Goal: Task Accomplishment & Management: Use online tool/utility

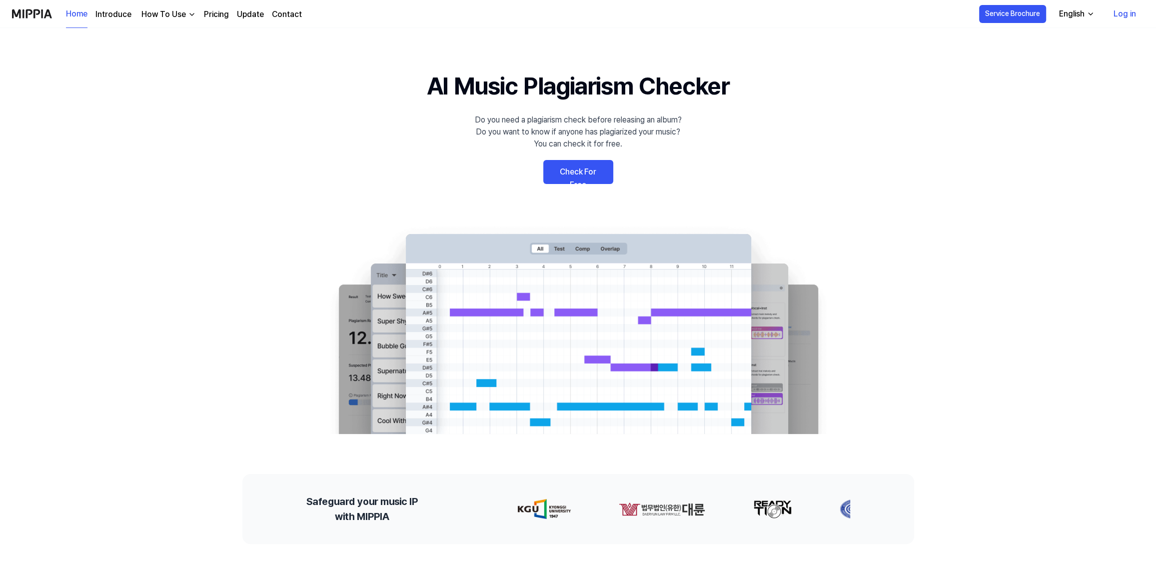
click at [578, 170] on link "Check For Free" at bounding box center [578, 172] width 70 height 24
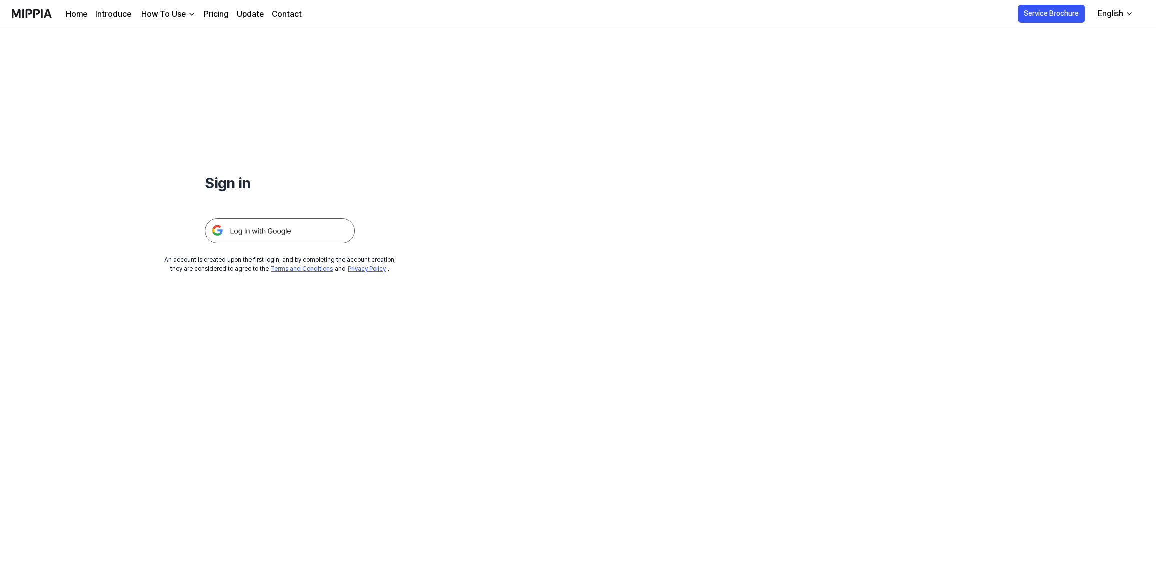
click at [321, 230] on img at bounding box center [280, 230] width 150 height 25
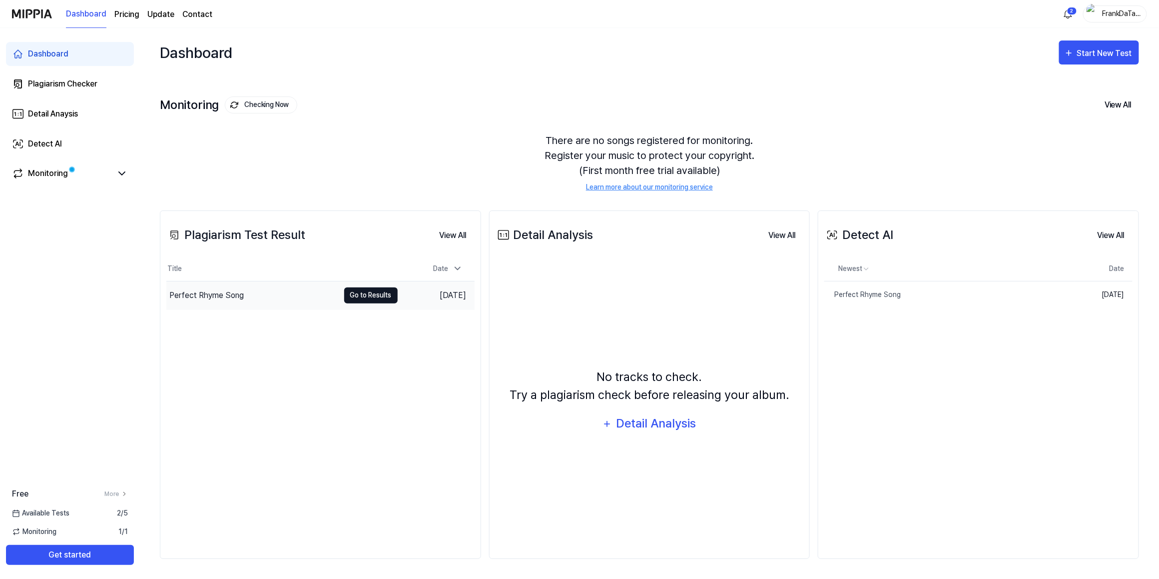
click at [375, 294] on button "Go to Results" at bounding box center [370, 295] width 53 height 16
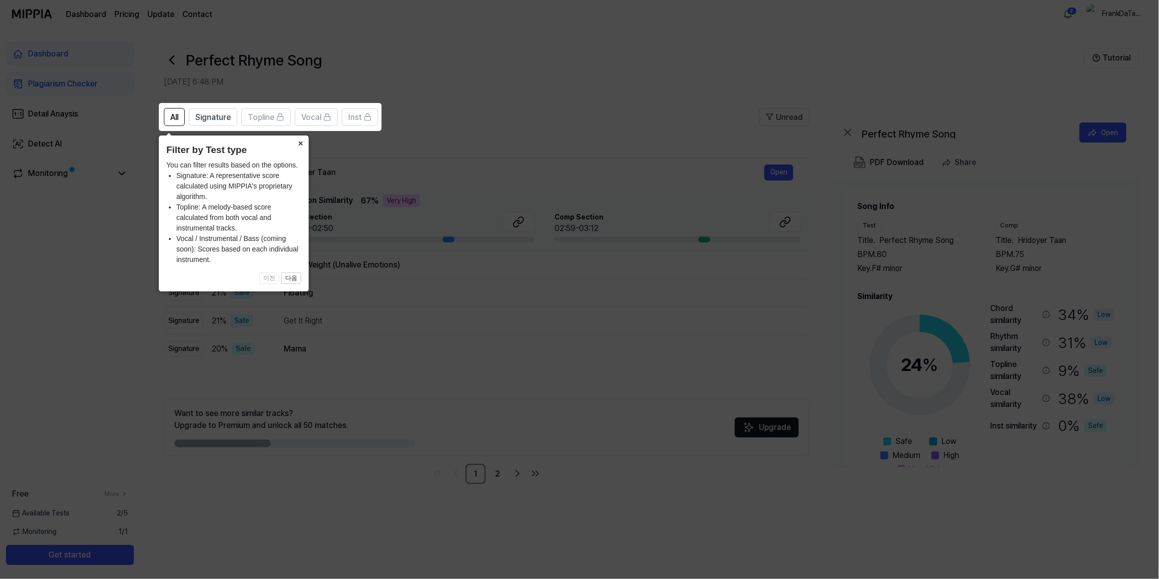
click at [301, 141] on button "×" at bounding box center [301, 142] width 16 height 14
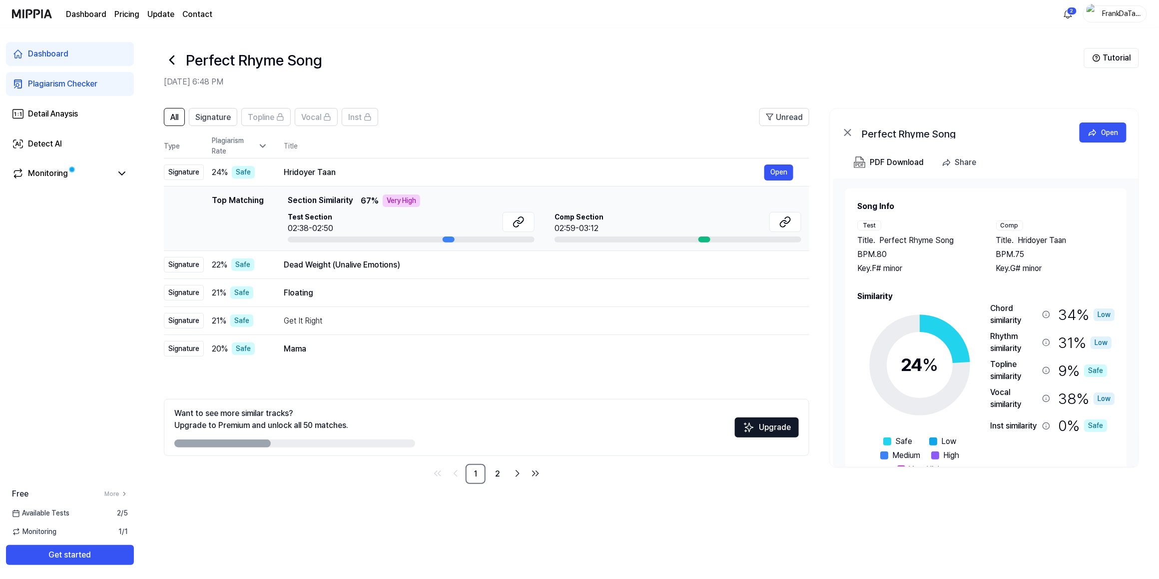
click at [129, 15] on page\) "Pricing" at bounding box center [126, 14] width 25 height 12
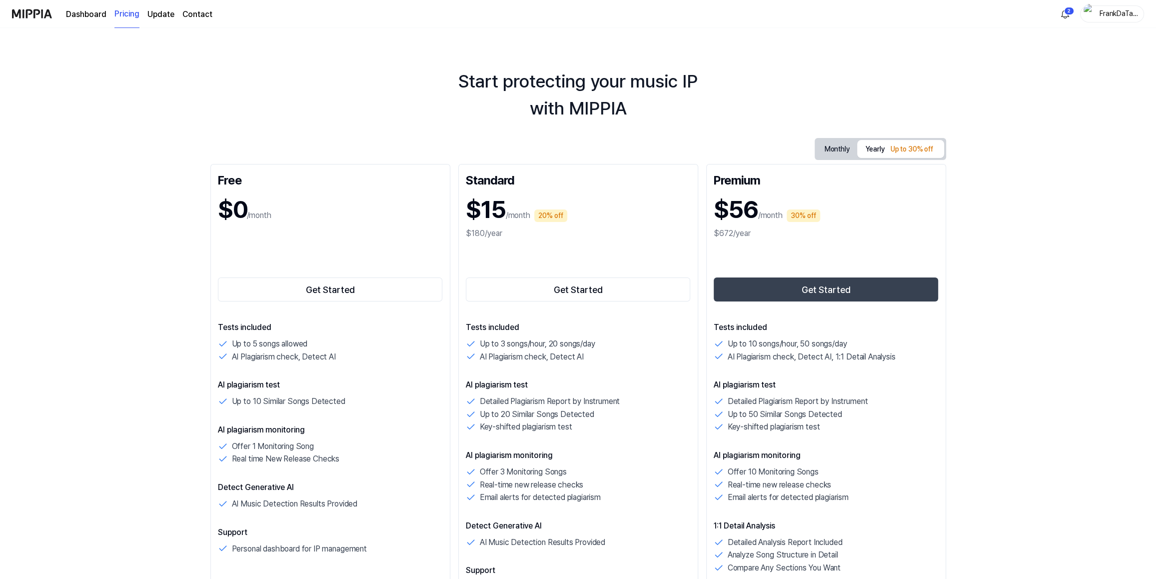
click at [83, 14] on link "Dashboard" at bounding box center [86, 14] width 40 height 12
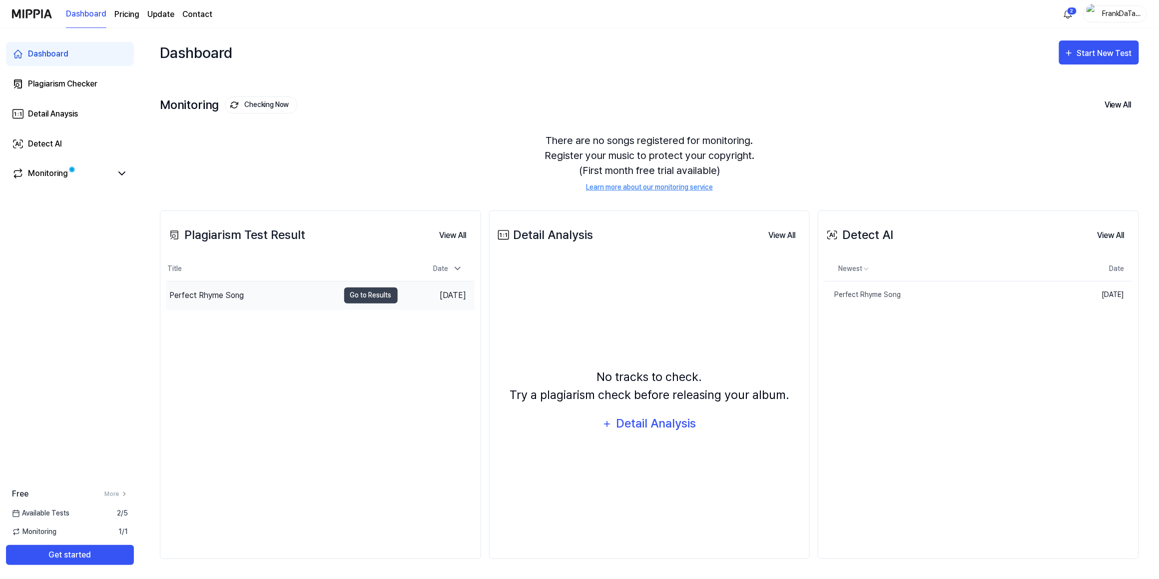
click at [212, 294] on div "Perfect Rhyme Song" at bounding box center [206, 295] width 74 height 12
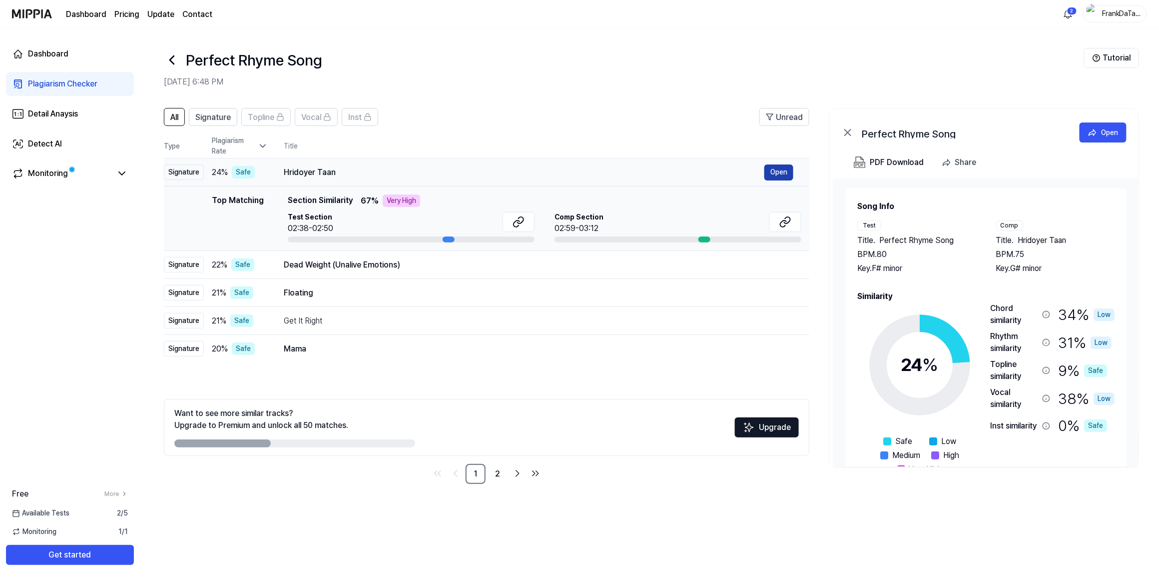
click at [788, 170] on button "Open" at bounding box center [779, 172] width 29 height 16
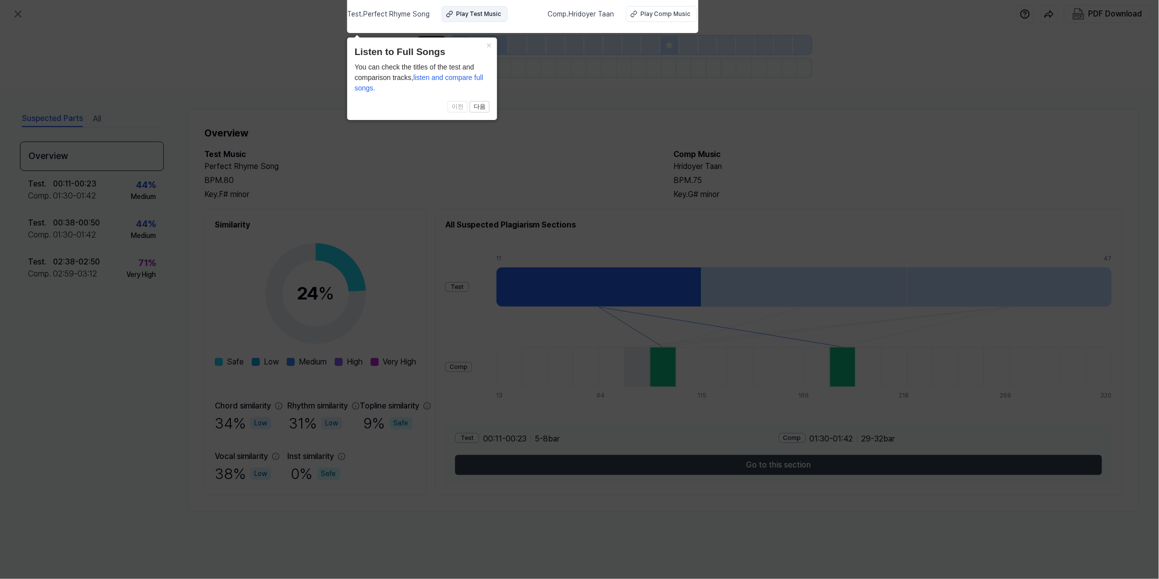
click at [486, 13] on div "Play Test Music" at bounding box center [478, 13] width 45 height 9
click at [652, 12] on div "Play Comp Music" at bounding box center [666, 13] width 50 height 9
click at [489, 44] on button "×" at bounding box center [489, 44] width 16 height 14
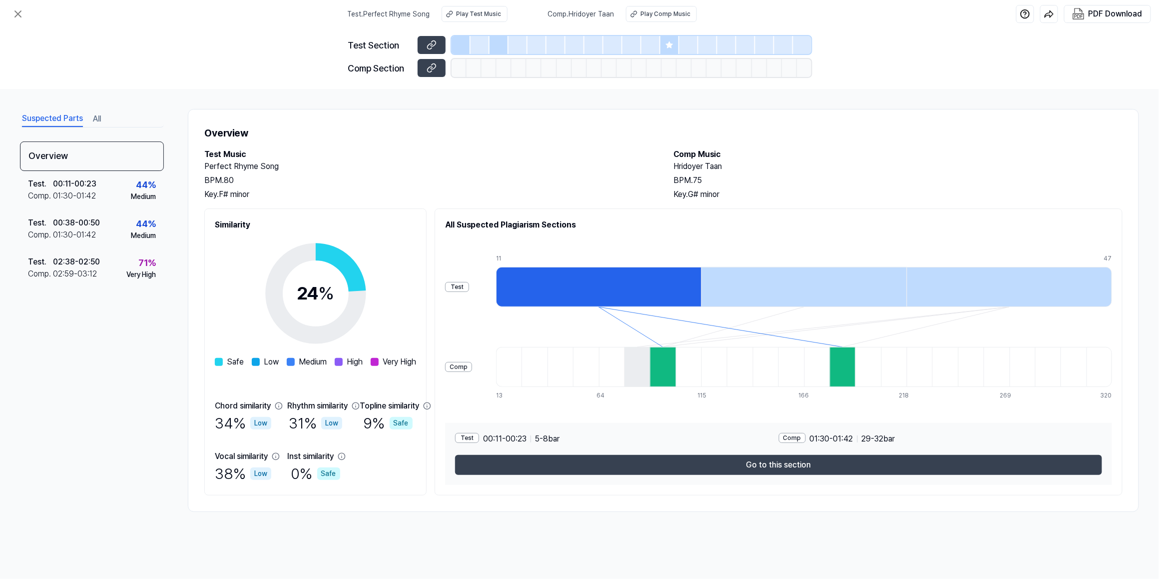
click at [461, 69] on div at bounding box center [459, 68] width 15 height 18
click at [93, 183] on div "00:11 - 00:23" at bounding box center [74, 184] width 43 height 12
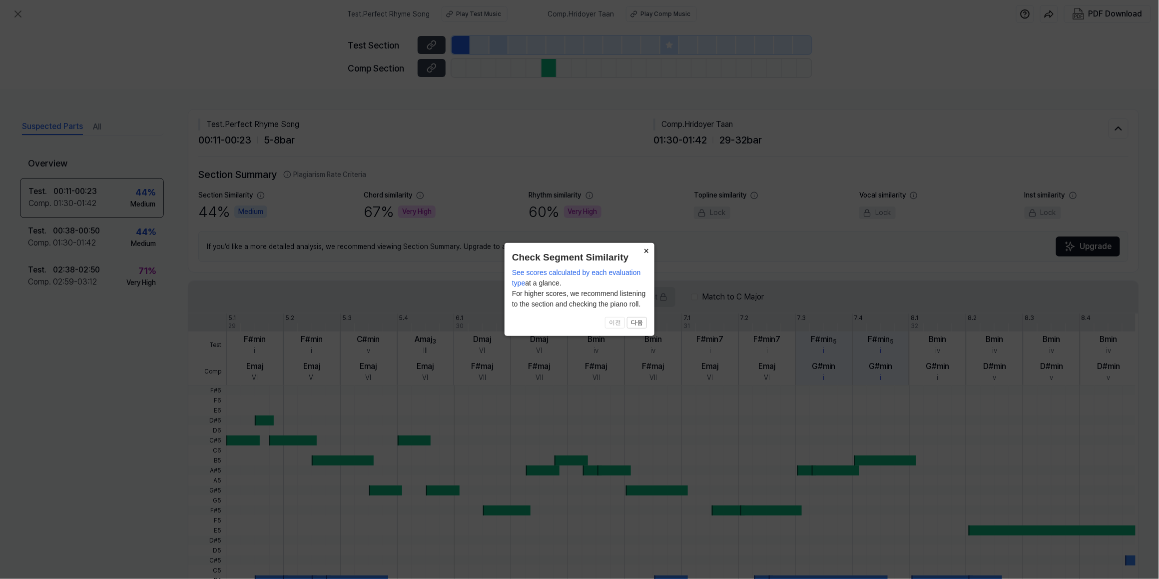
click at [646, 250] on button "×" at bounding box center [647, 250] width 16 height 14
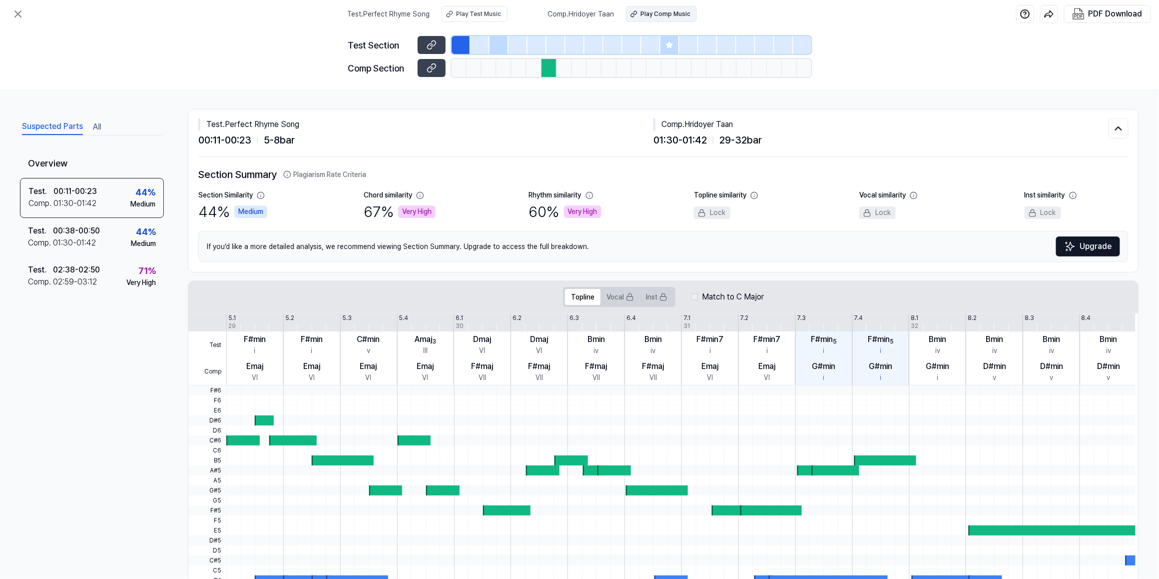
click at [661, 12] on div "Play Comp Music" at bounding box center [666, 13] width 50 height 9
click at [550, 67] on div at bounding box center [549, 68] width 15 height 18
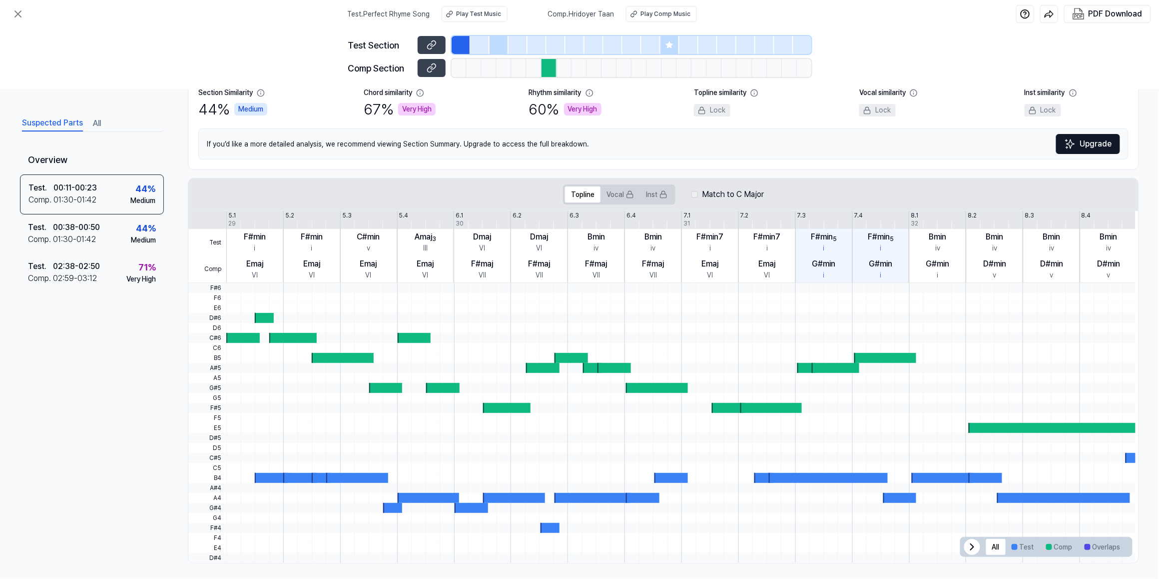
scroll to position [105, 0]
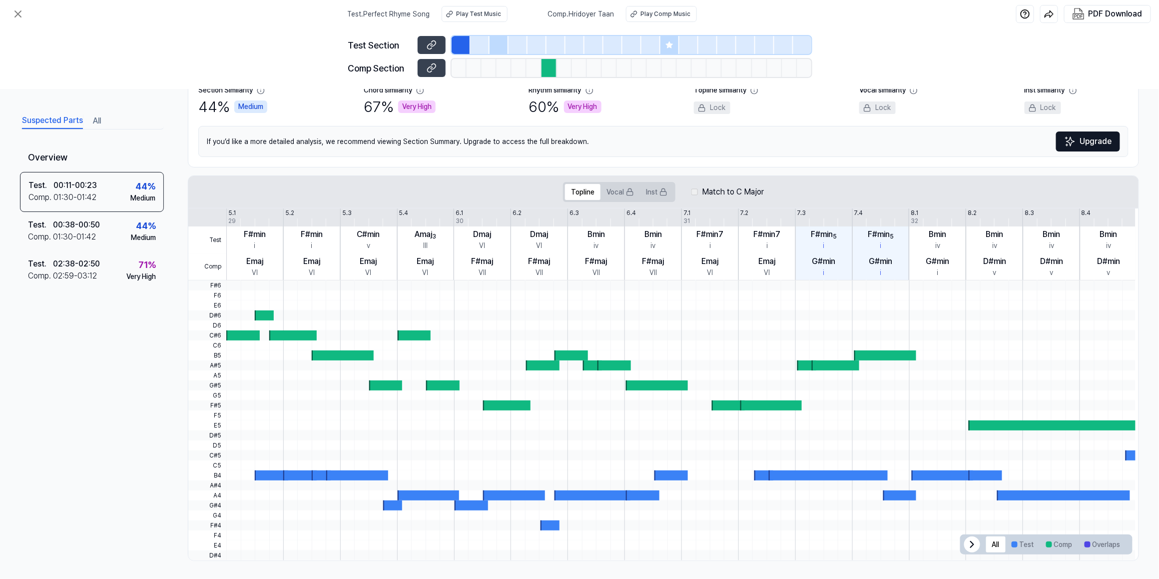
click at [477, 45] on div at bounding box center [480, 45] width 19 height 18
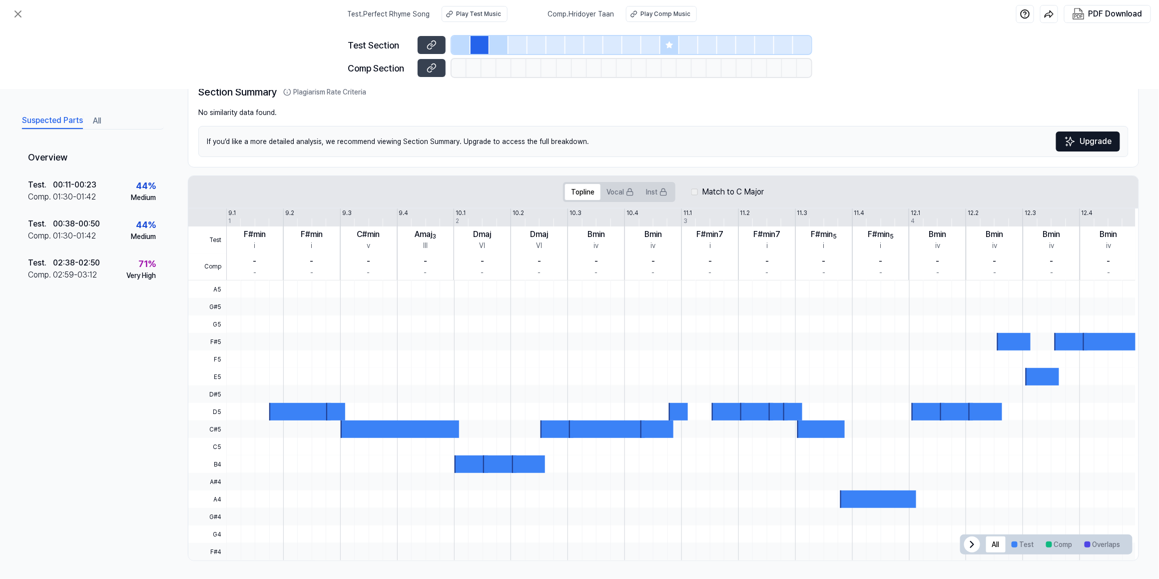
click at [461, 46] on div at bounding box center [461, 45] width 19 height 18
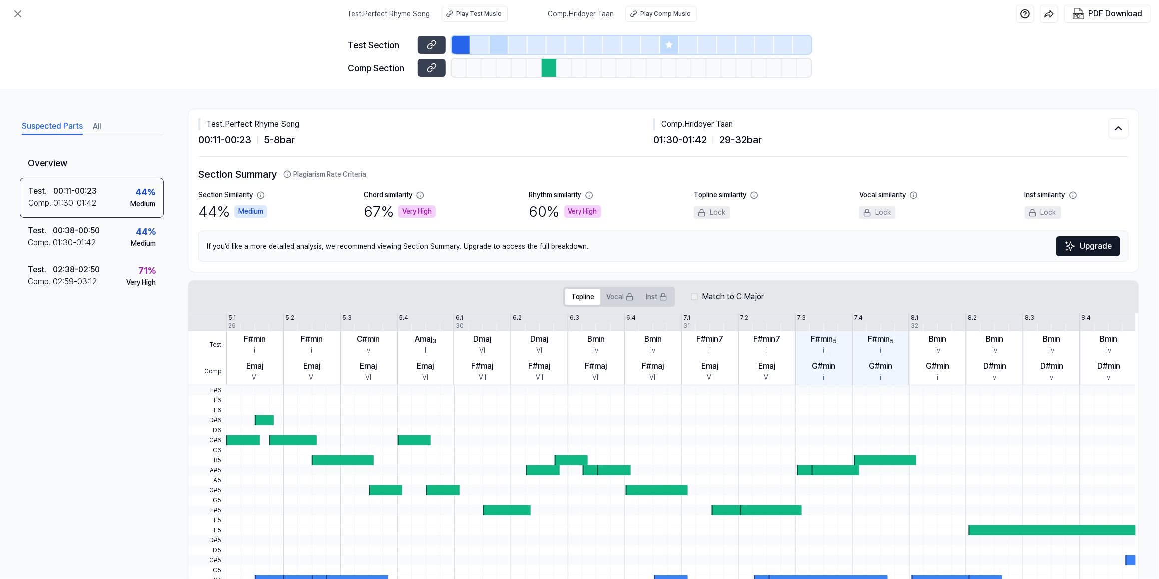
scroll to position [0, 0]
click at [91, 268] on div "02:38 - 02:50" at bounding box center [76, 270] width 47 height 12
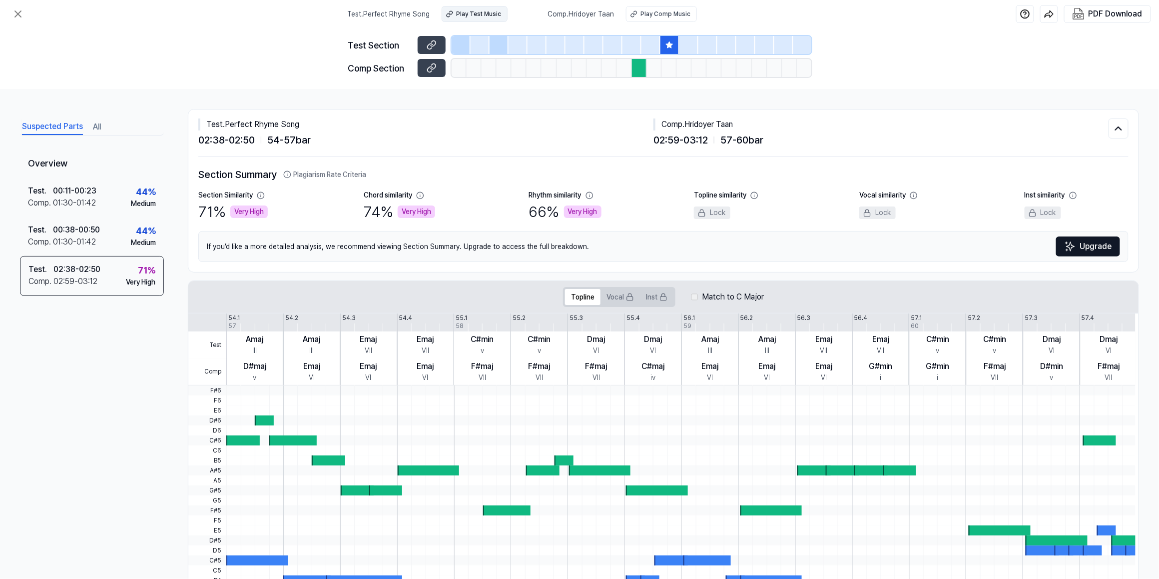
click at [488, 12] on div "Play Test Music" at bounding box center [478, 13] width 45 height 9
click at [614, 295] on button "Vocal" at bounding box center [620, 297] width 39 height 16
click at [582, 295] on button "Topline" at bounding box center [582, 297] width 35 height 16
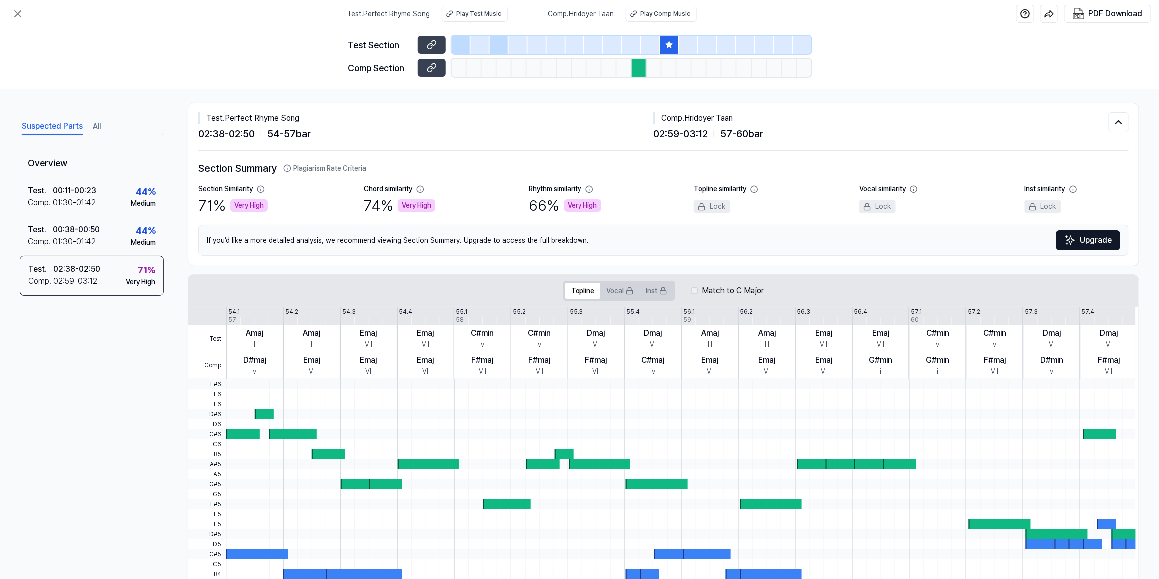
scroll to position [5, 0]
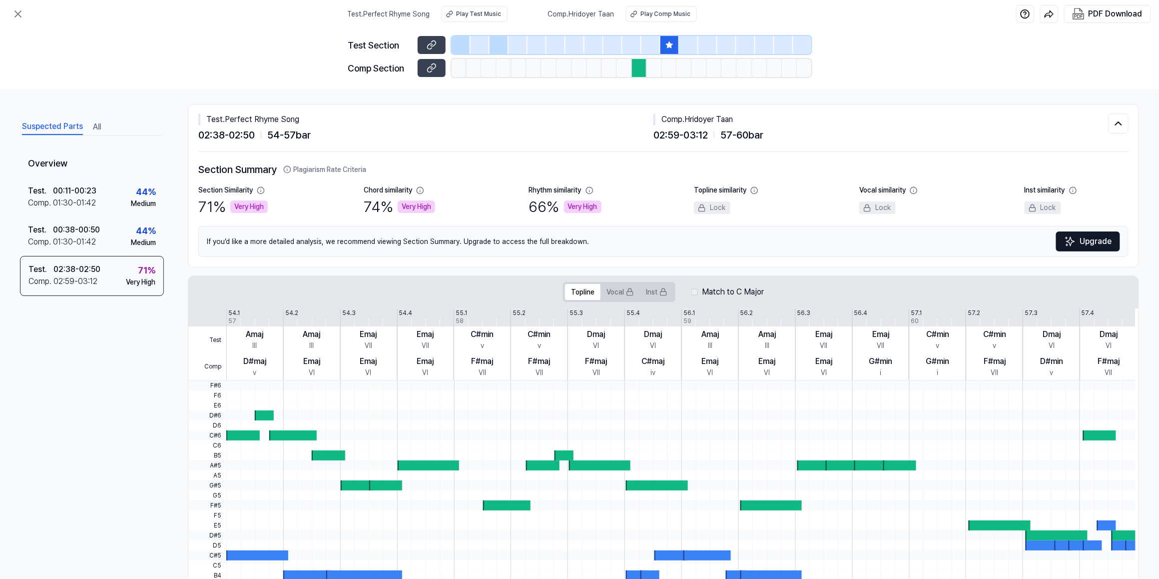
click at [1079, 242] on button "Upgrade" at bounding box center [1088, 241] width 64 height 20
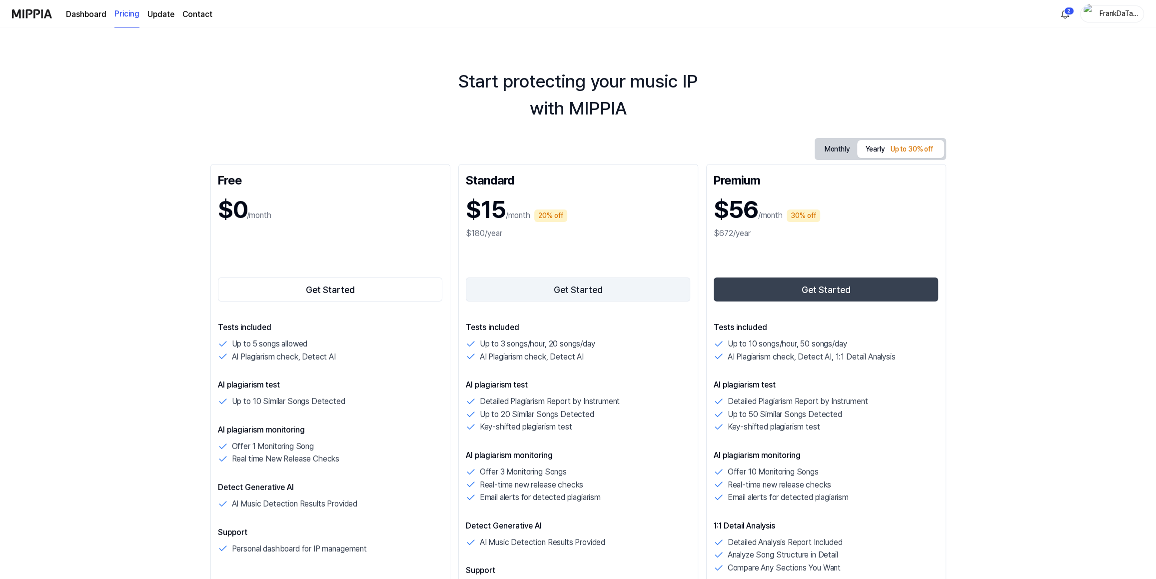
click at [554, 290] on button "Get Started" at bounding box center [578, 289] width 225 height 24
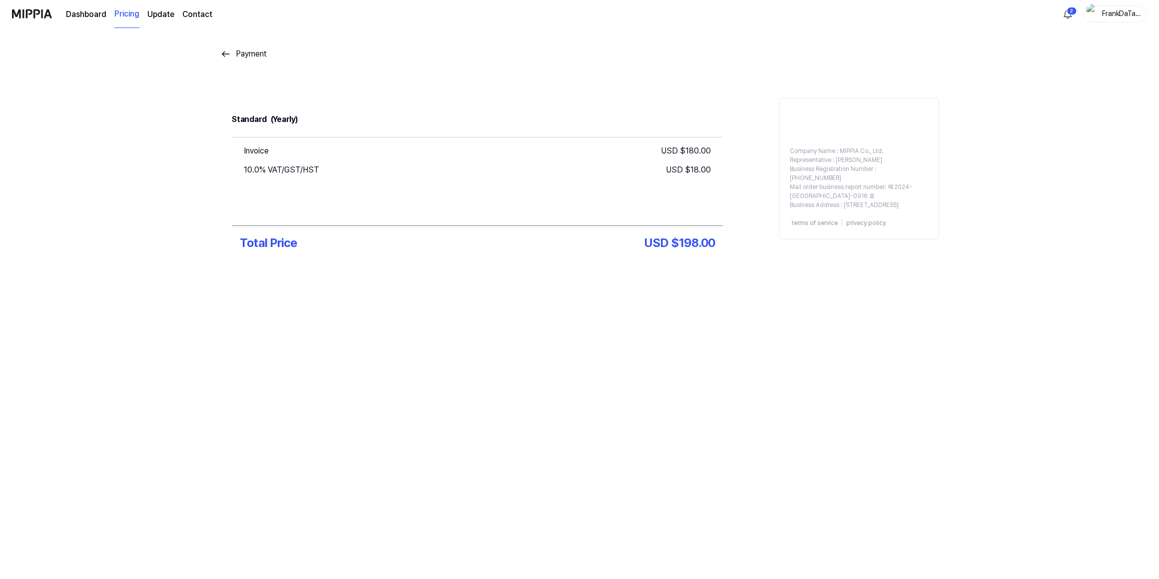
click at [227, 54] on img at bounding box center [226, 54] width 12 height 12
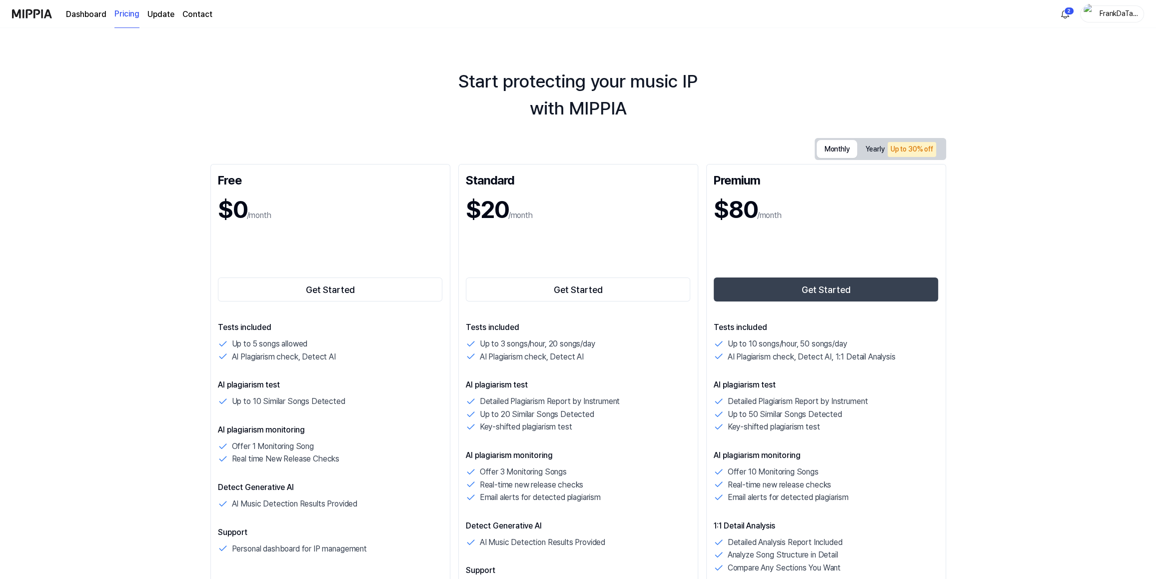
click at [839, 146] on button "Monthly" at bounding box center [837, 149] width 41 height 18
click at [565, 284] on button "Get Started" at bounding box center [578, 289] width 225 height 24
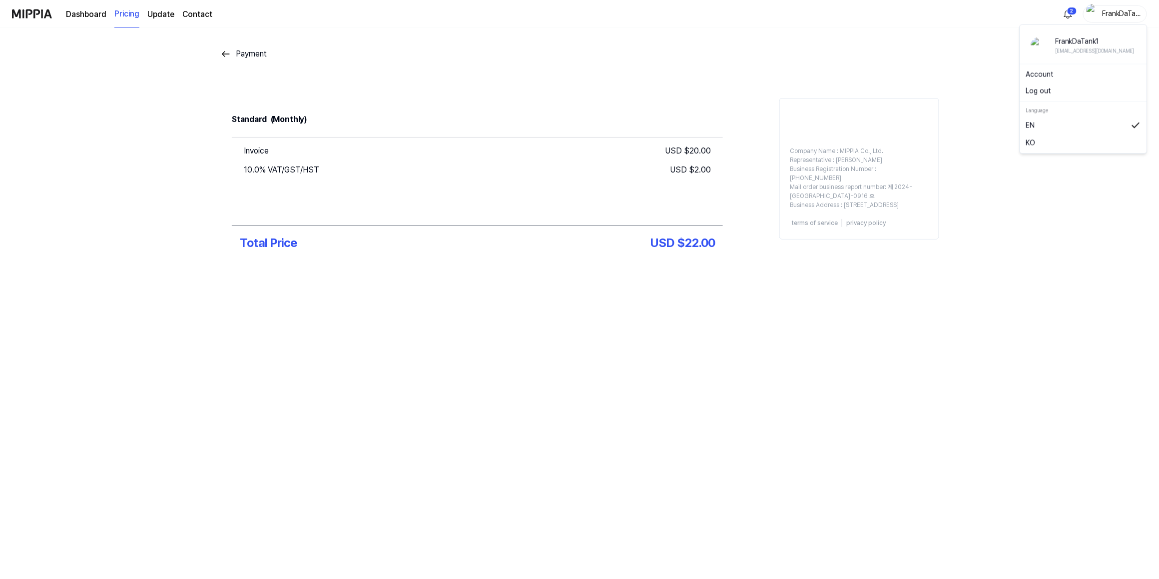
click at [1116, 13] on div "FrankDaTank1" at bounding box center [1121, 13] width 39 height 11
click at [1038, 76] on link "Account" at bounding box center [1083, 74] width 115 height 10
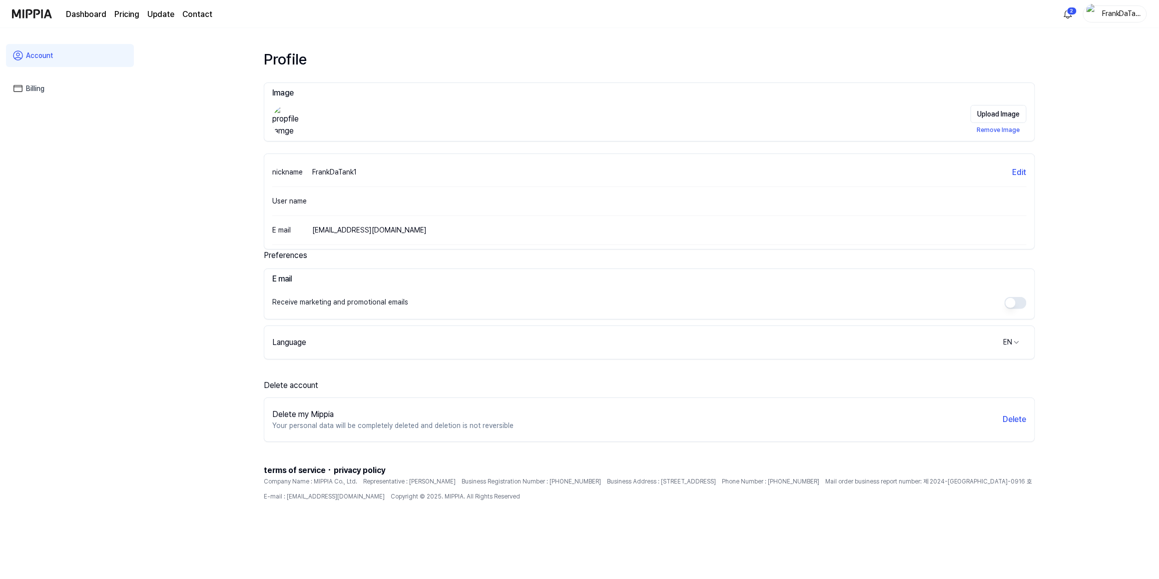
click at [725, 201] on div "User name" at bounding box center [649, 201] width 755 height 29
click at [1109, 13] on div "FrankDaTank1" at bounding box center [1121, 13] width 39 height 11
click at [1069, 11] on html "Dashboard Pricing Update Contact 2 FrankDaTank1 Account Billing Profile Image U…" at bounding box center [579, 289] width 1159 height 579
click at [701, 55] on html "Dashboard Pricing Update Contact FrankDaTank1 Account Billing Profile Image Upl…" at bounding box center [579, 289] width 1159 height 579
click at [90, 14] on link "Dashboard" at bounding box center [86, 14] width 40 height 12
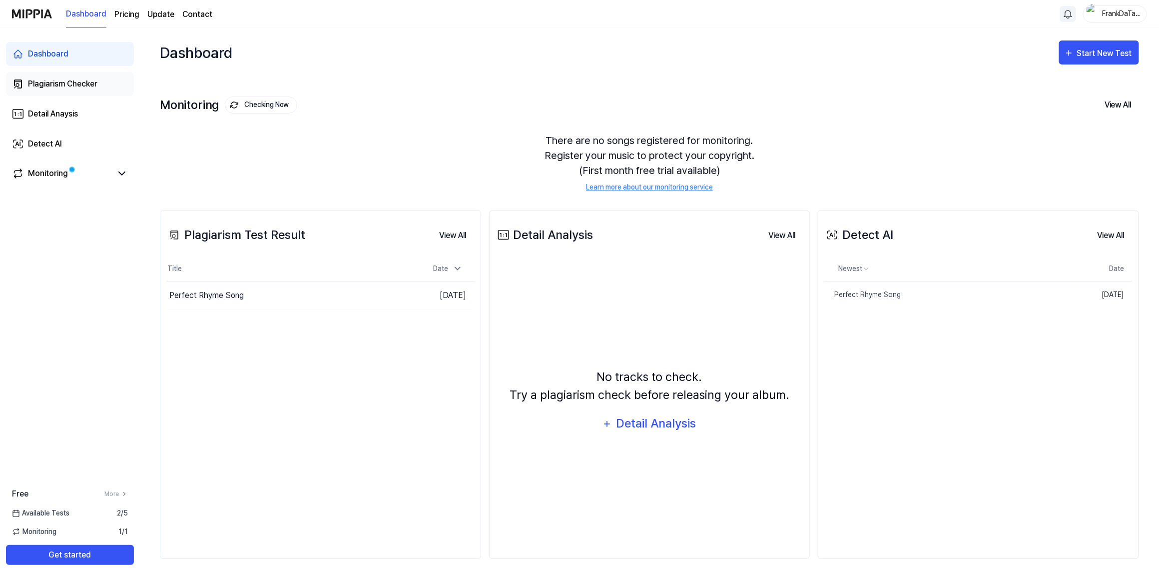
click at [41, 83] on div "Plagiarism Checker" at bounding box center [62, 84] width 69 height 12
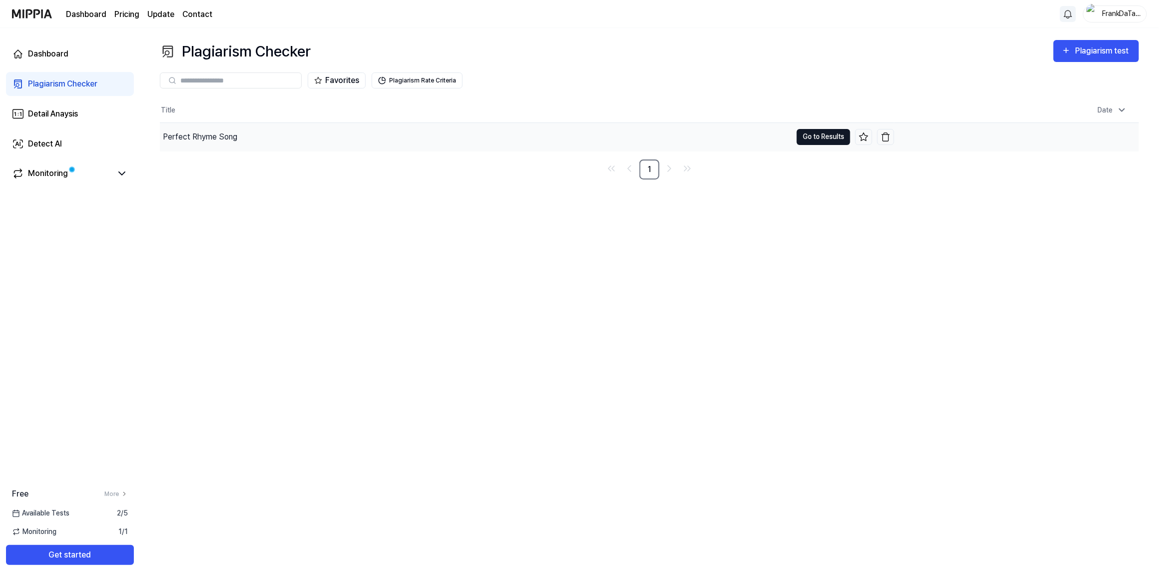
click at [818, 131] on button "Go to Results" at bounding box center [823, 137] width 53 height 16
